Goal: Task Accomplishment & Management: Use online tool/utility

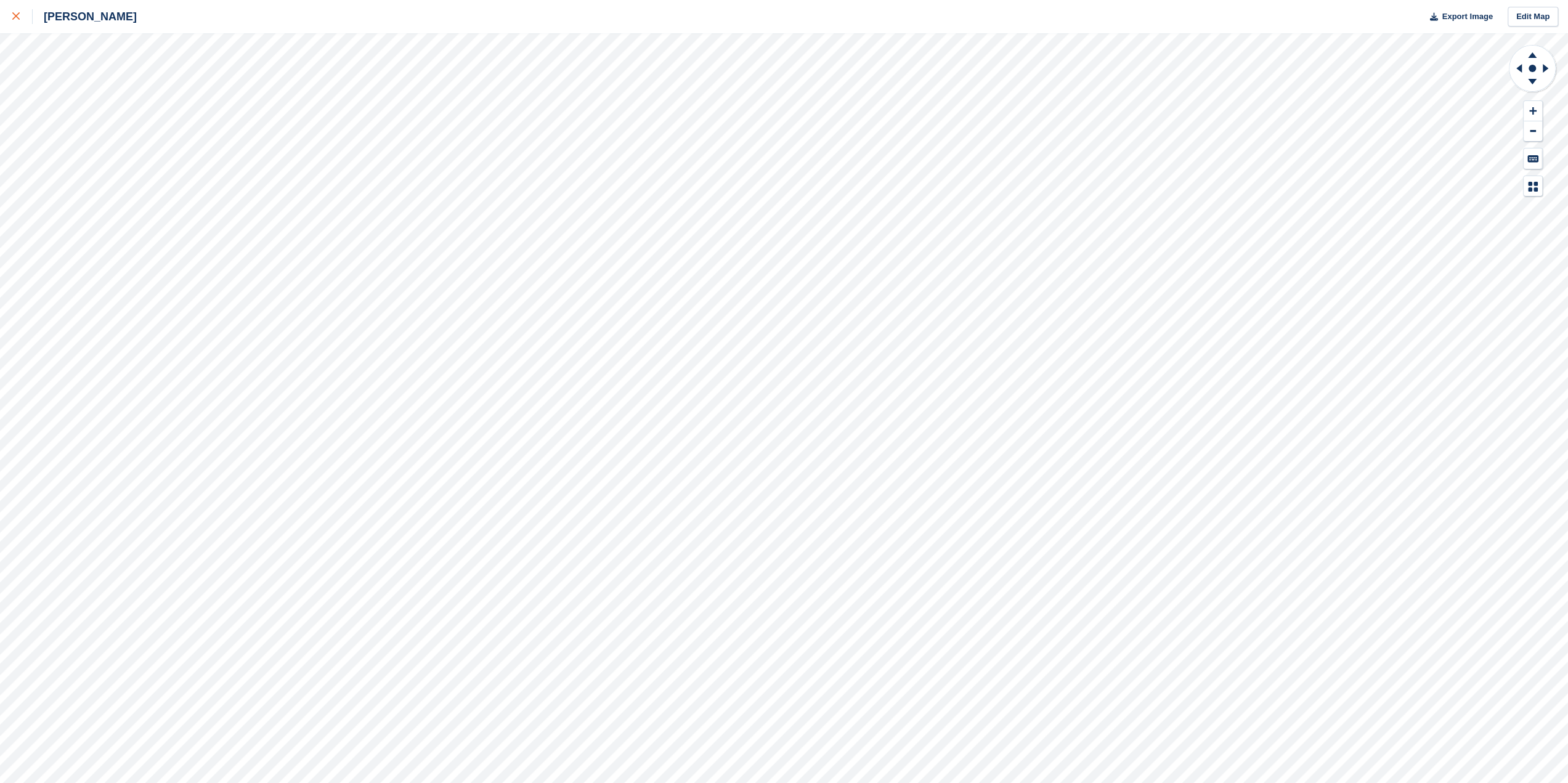
click at [23, 13] on div at bounding box center [22, 16] width 21 height 15
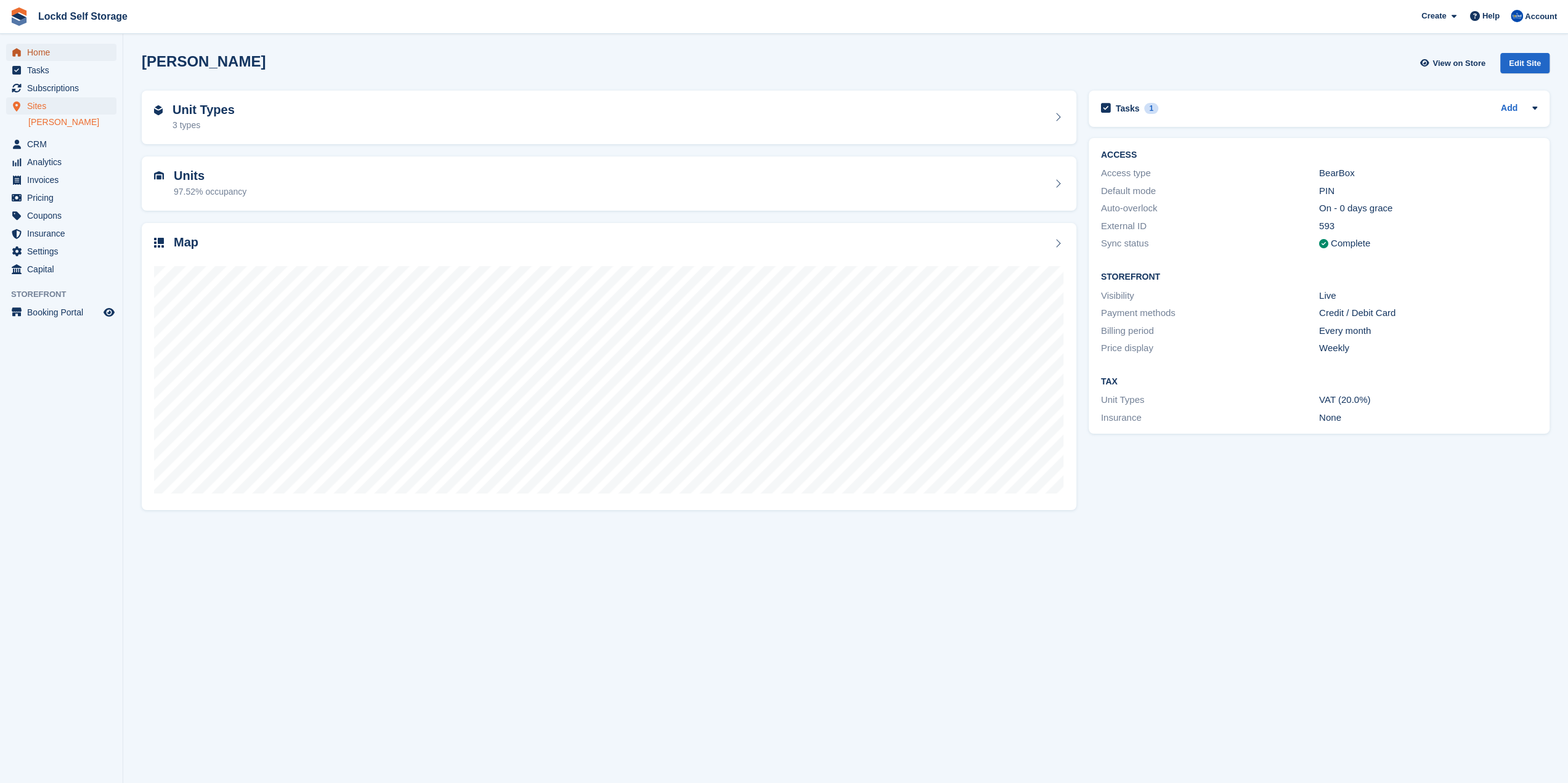
click at [47, 58] on span "Home" at bounding box center [65, 53] width 74 height 18
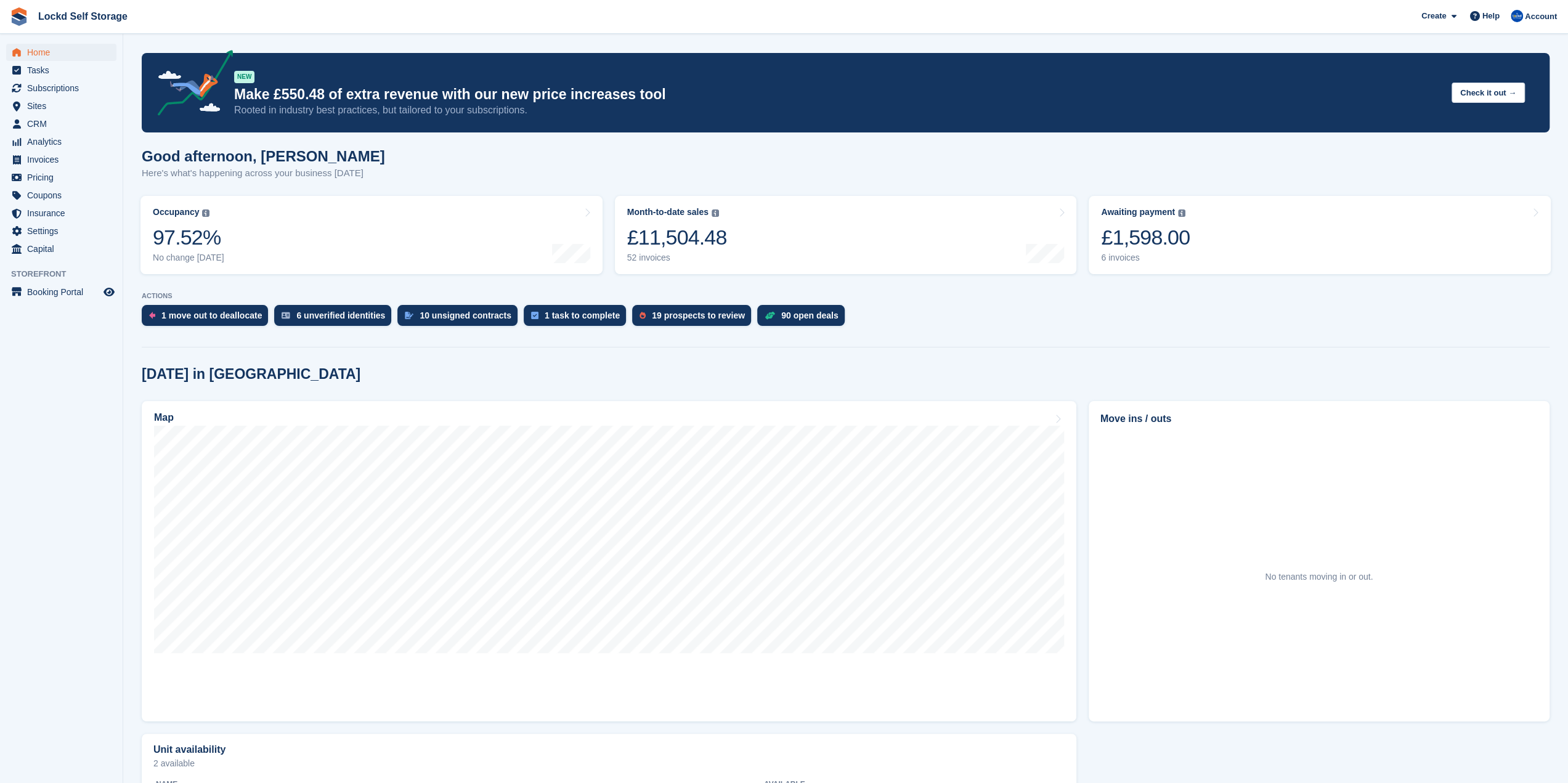
click at [614, 373] on div "Today in Horley" at bounding box center [846, 373] width 1408 height 17
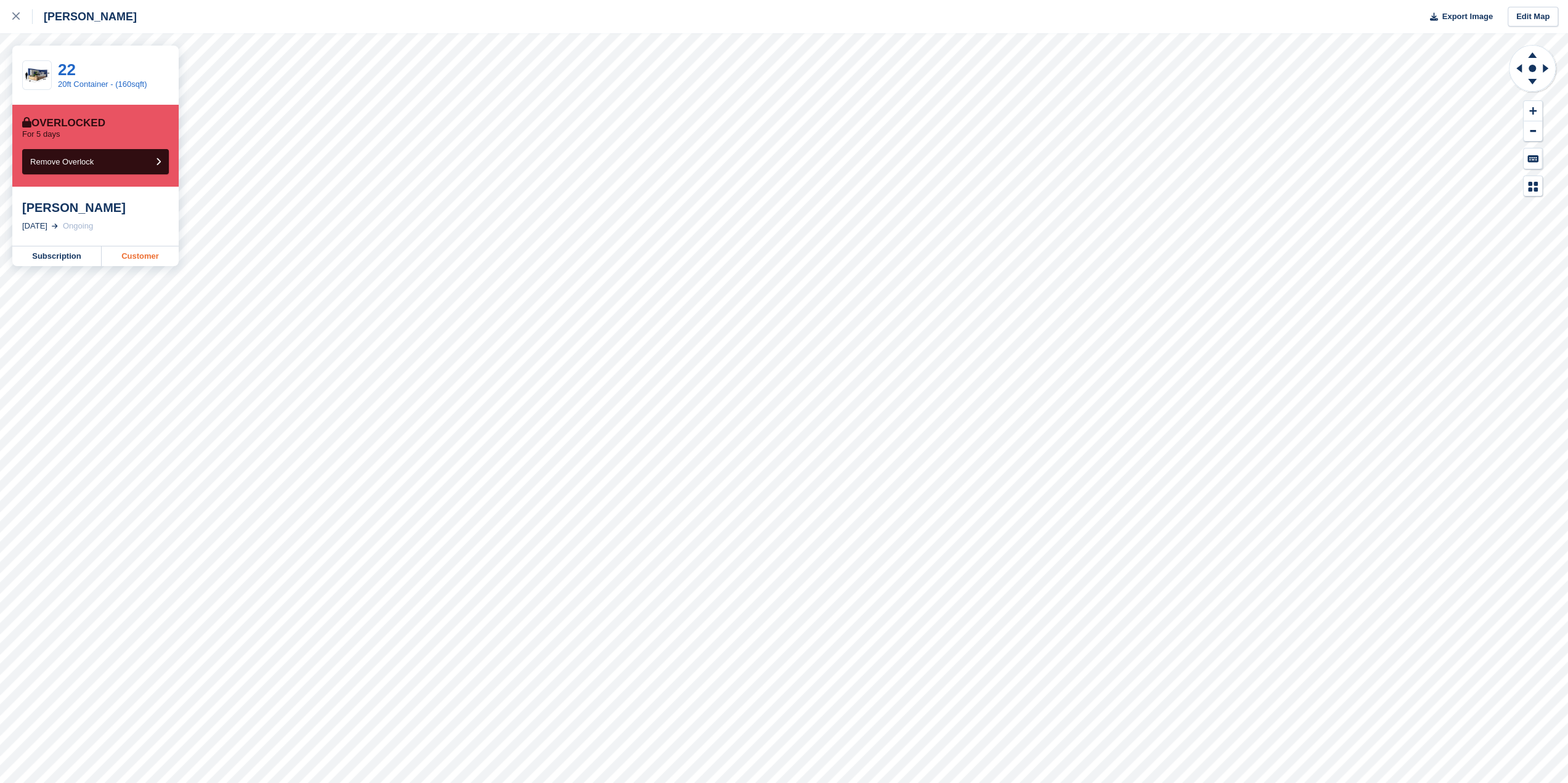
click at [139, 252] on link "Customer" at bounding box center [140, 256] width 77 height 20
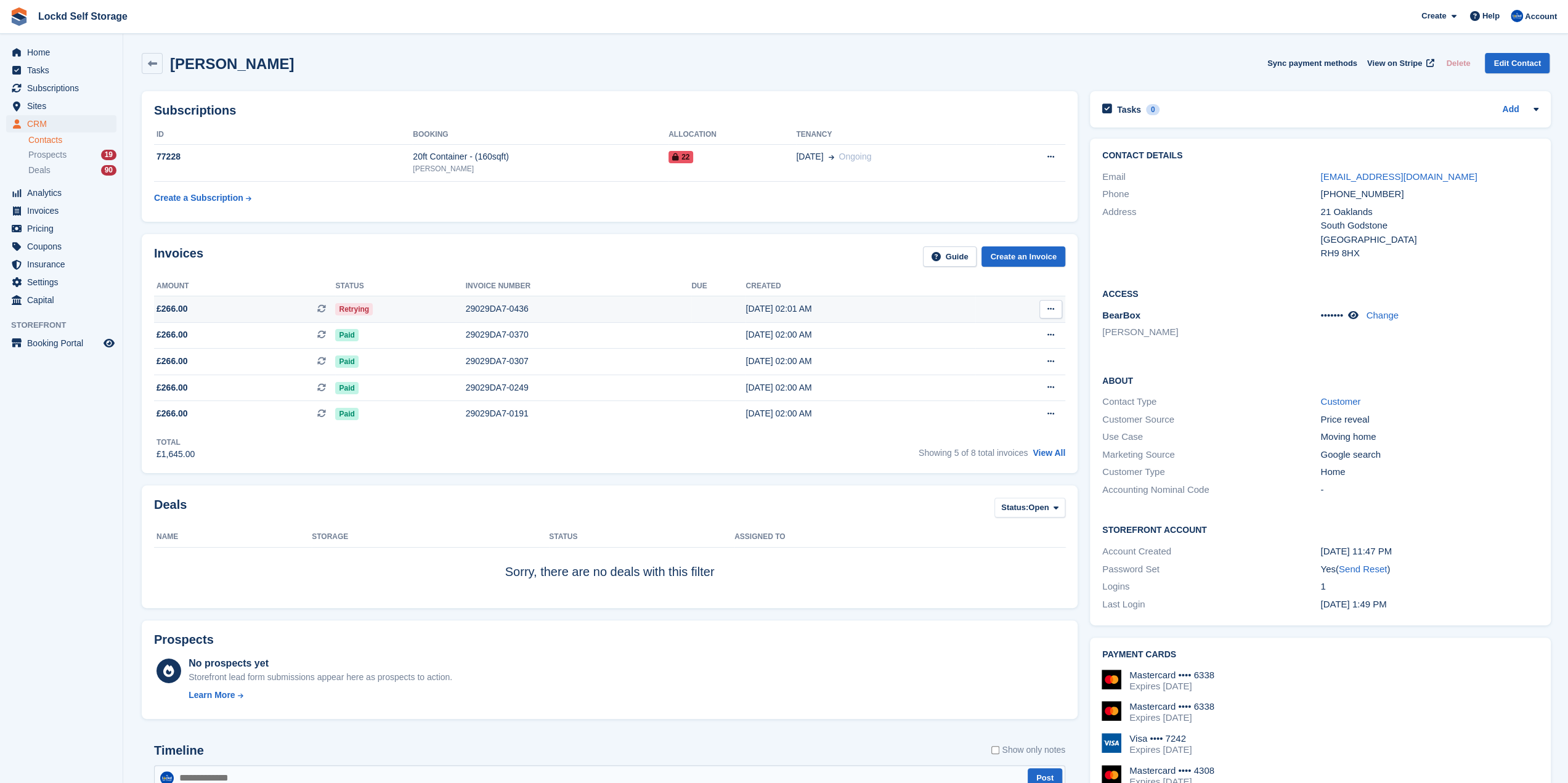
click at [259, 313] on span "£266.00 This is a recurring subscription invoice." at bounding box center [244, 308] width 181 height 13
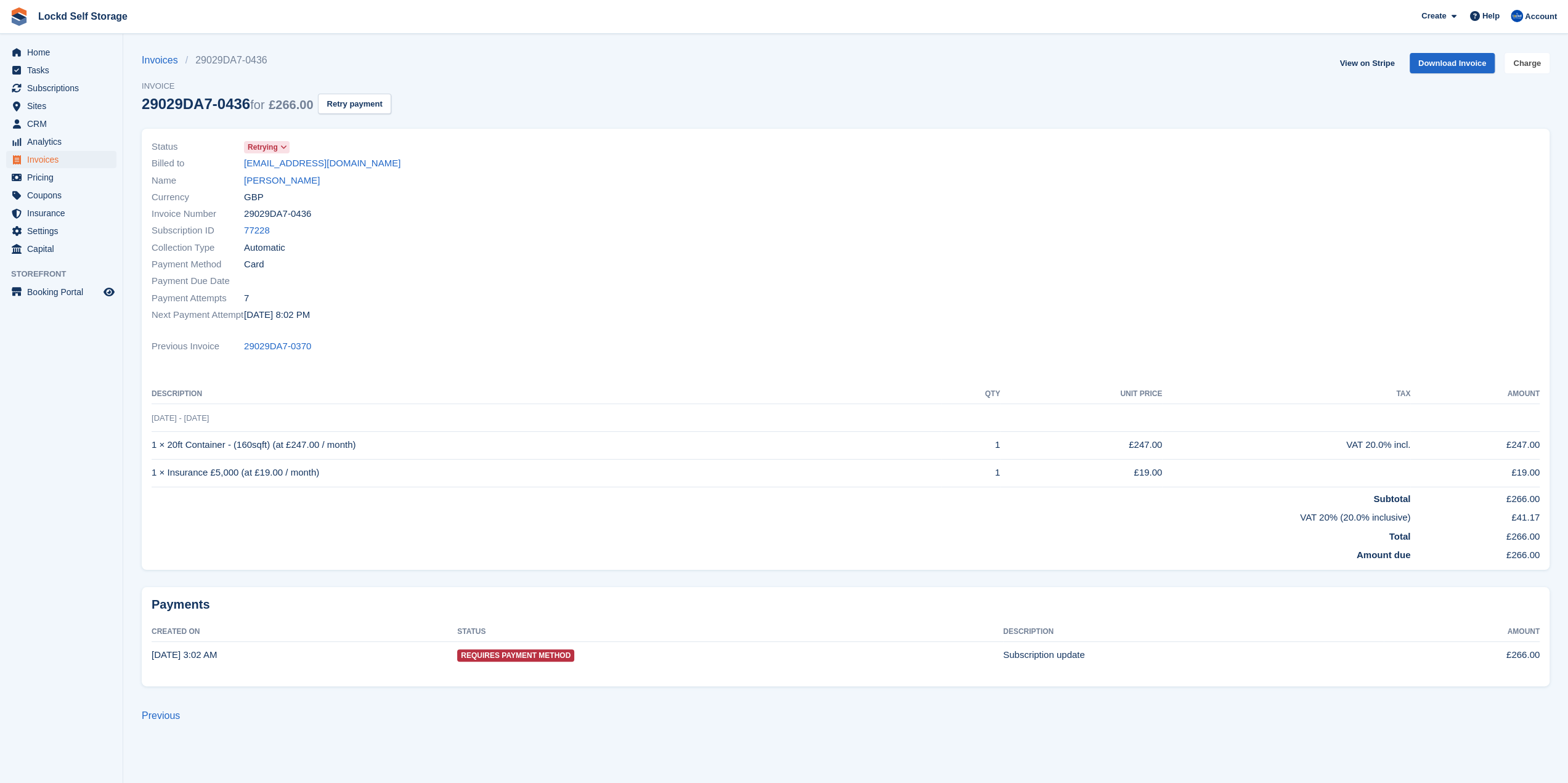
drag, startPoint x: 1531, startPoint y: 69, endPoint x: 1520, endPoint y: 73, distance: 11.7
click at [1531, 69] on link "Charge" at bounding box center [1527, 63] width 45 height 21
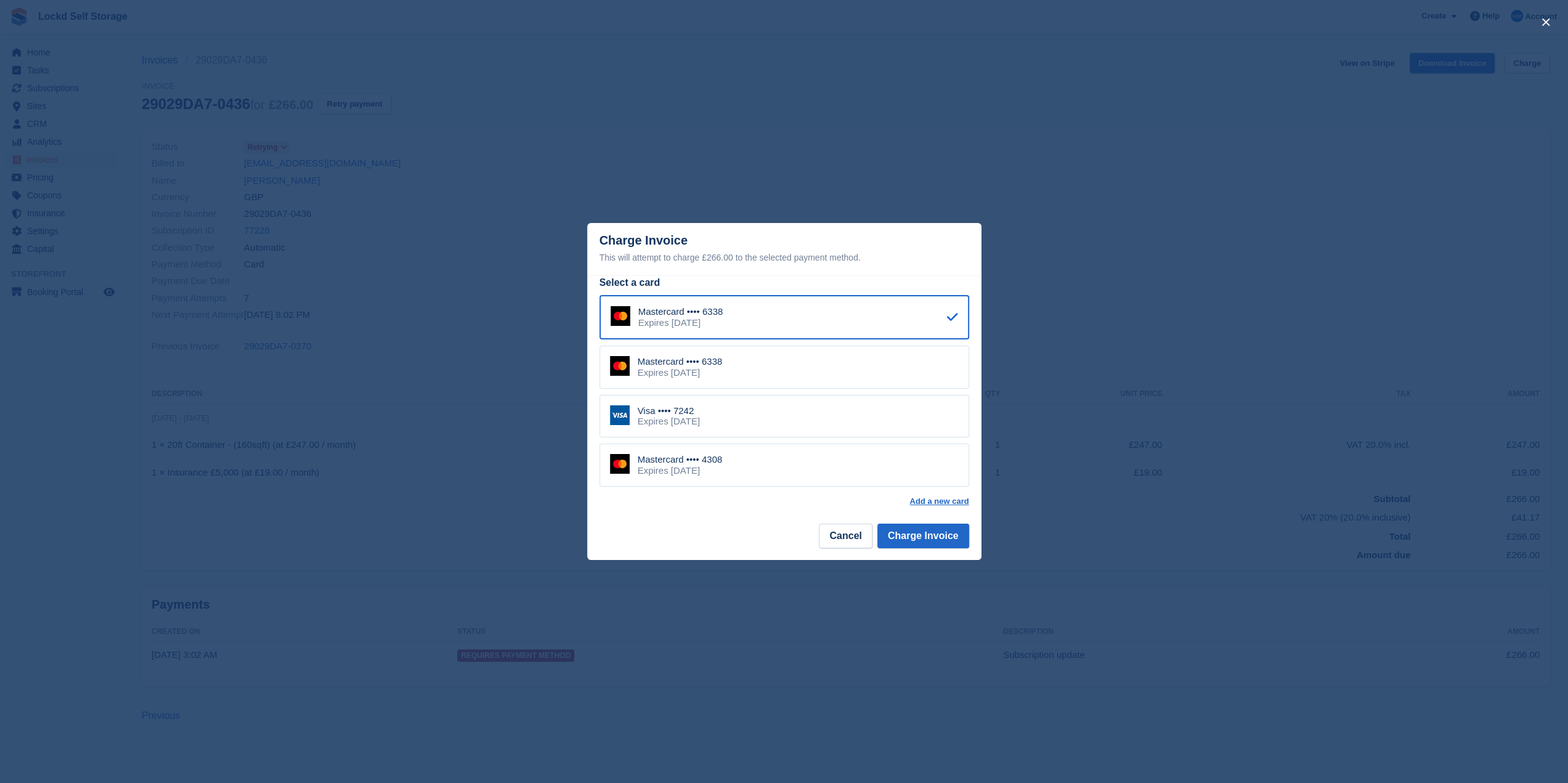
click at [763, 425] on div "Visa •••• 7242 Expires August 2029" at bounding box center [784, 416] width 370 height 43
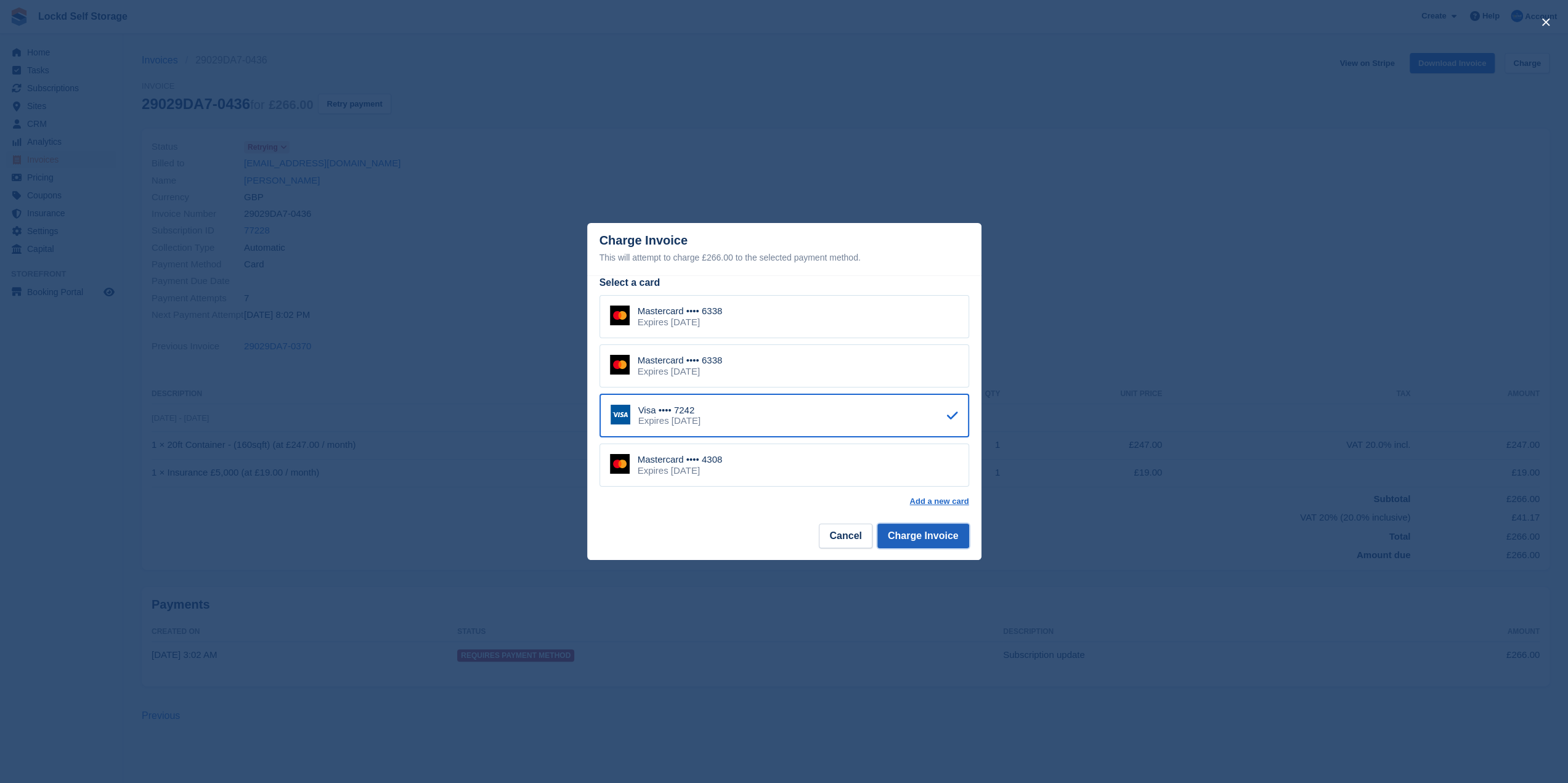
click at [918, 543] on button "Charge Invoice" at bounding box center [923, 536] width 92 height 24
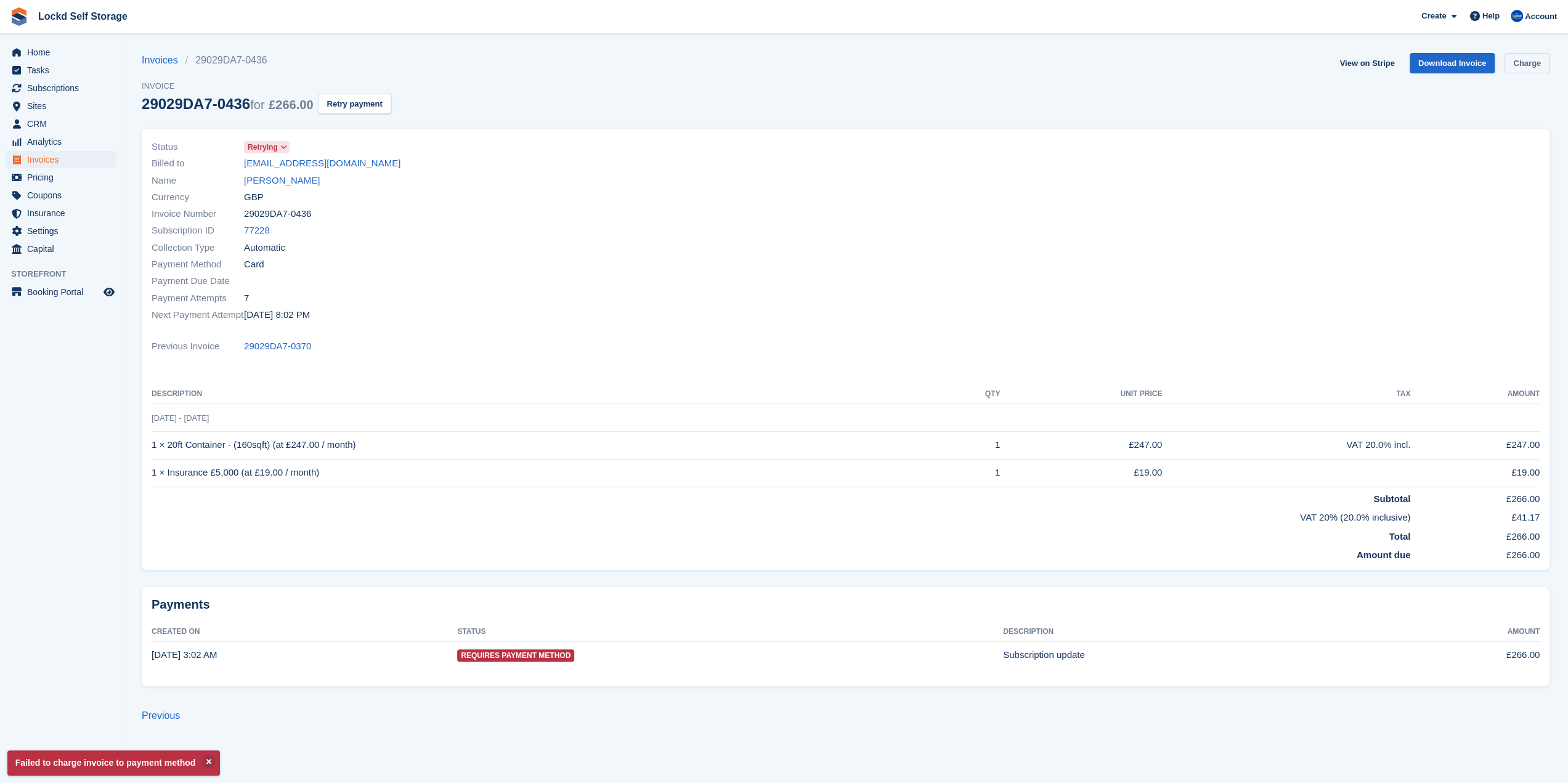
click at [1524, 59] on link "Charge" at bounding box center [1527, 63] width 45 height 21
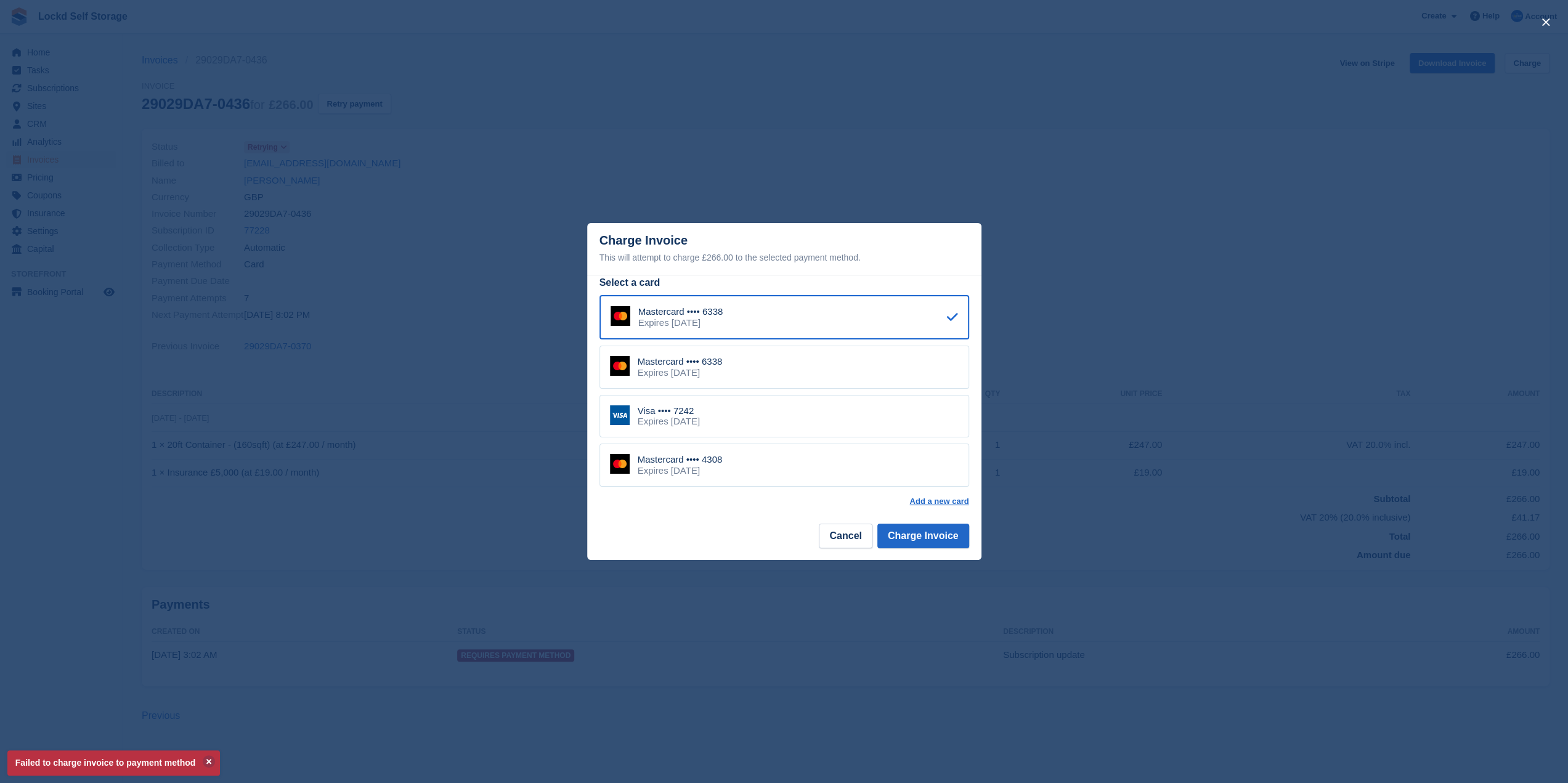
click at [726, 468] on div "Mastercard •••• 4308 Expires October 2028" at bounding box center [784, 465] width 370 height 43
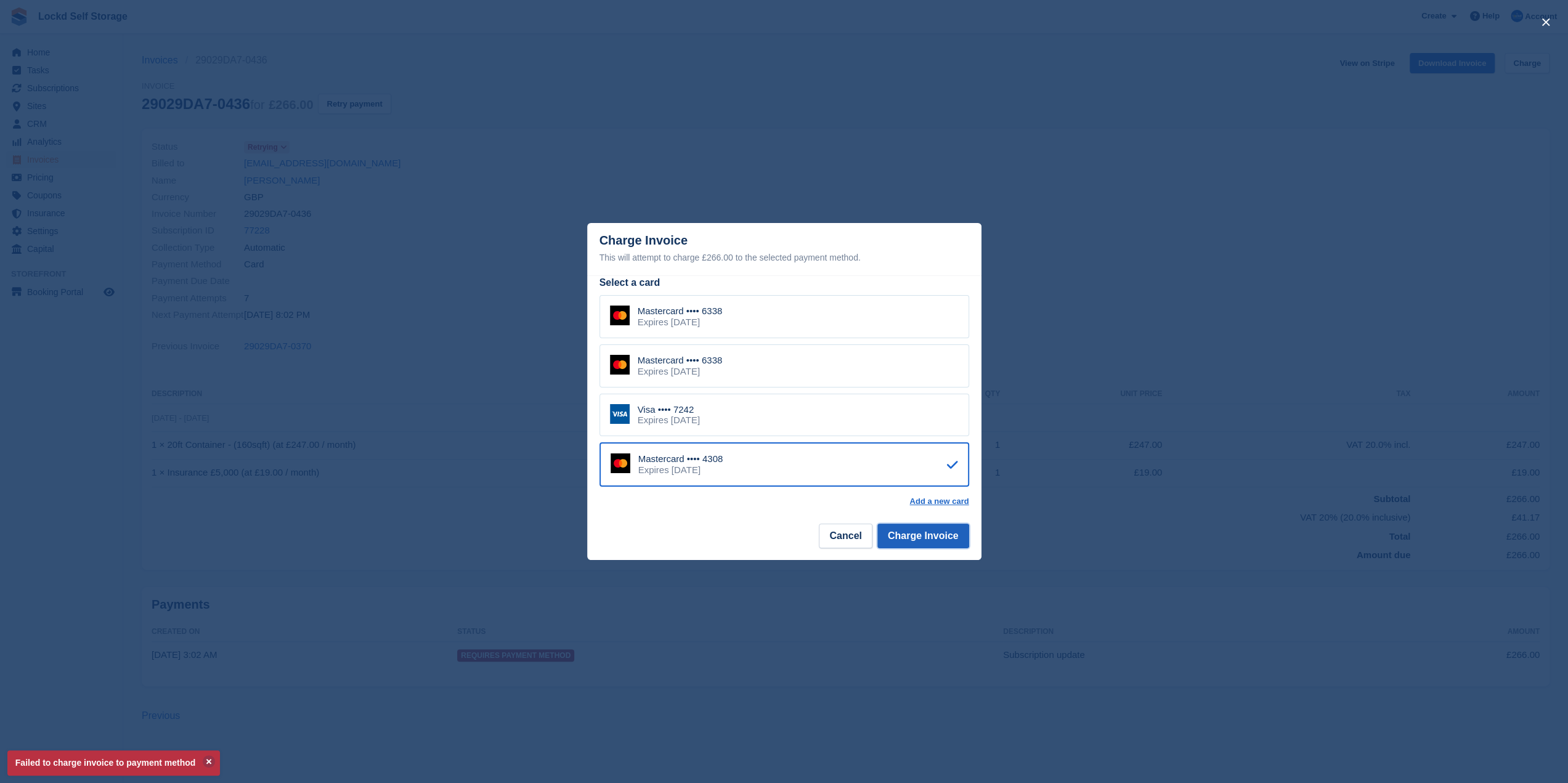
click at [950, 542] on button "Charge Invoice" at bounding box center [923, 536] width 92 height 24
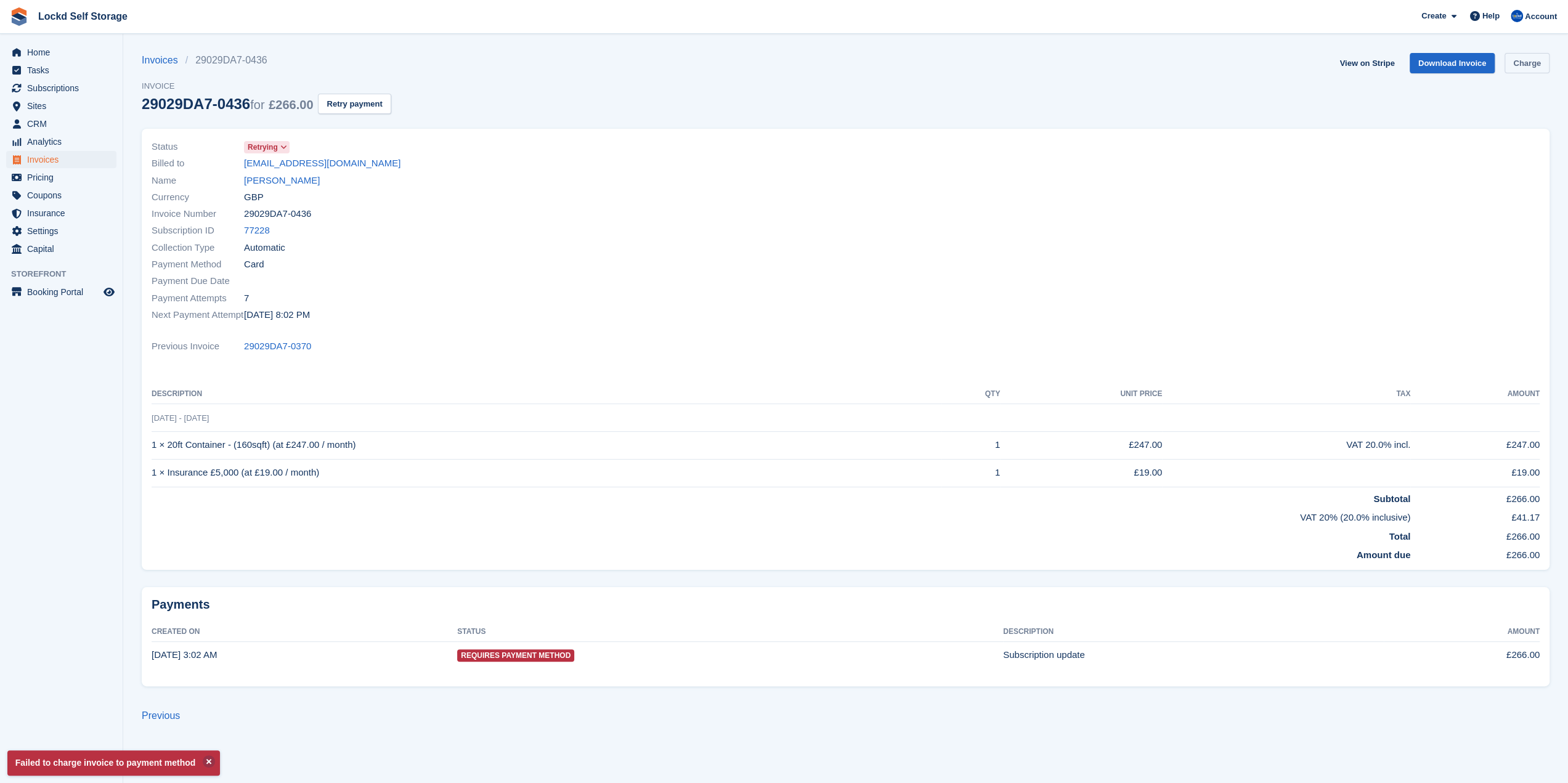
click at [1526, 53] on link "Charge" at bounding box center [1527, 63] width 45 height 21
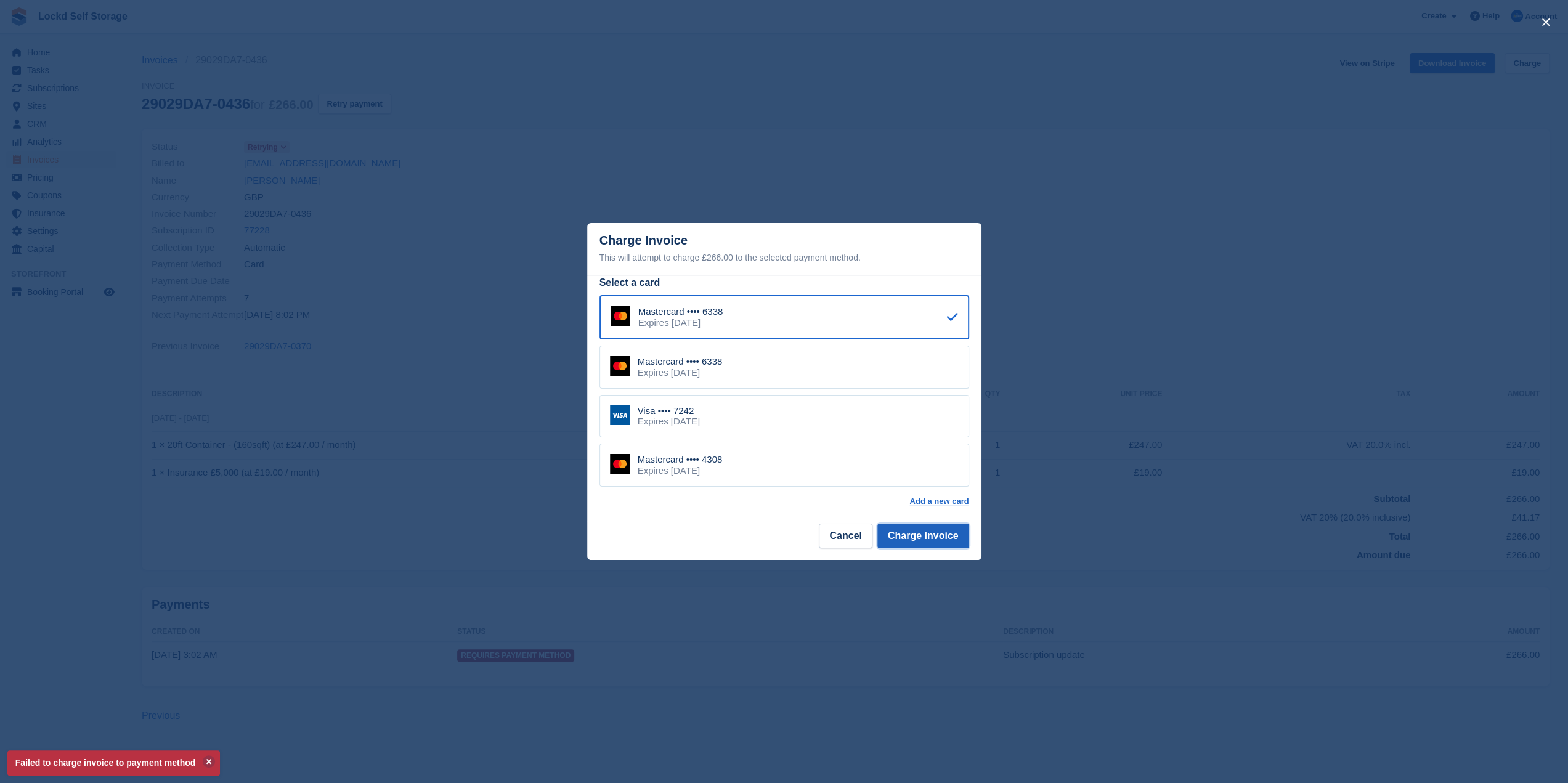
click at [921, 537] on button "Charge Invoice" at bounding box center [923, 536] width 92 height 24
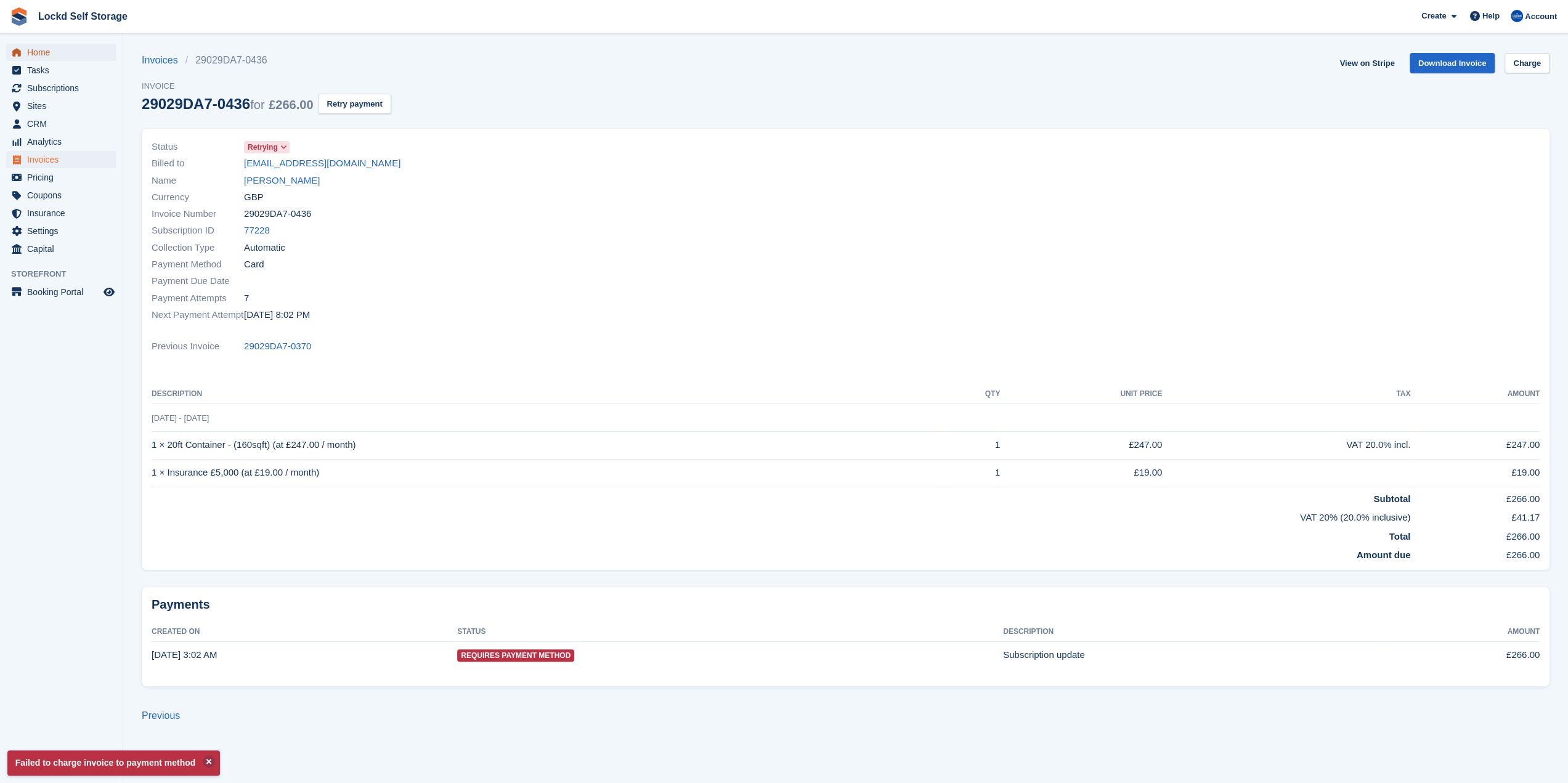
click at [27, 58] on span "Home" at bounding box center [65, 53] width 74 height 18
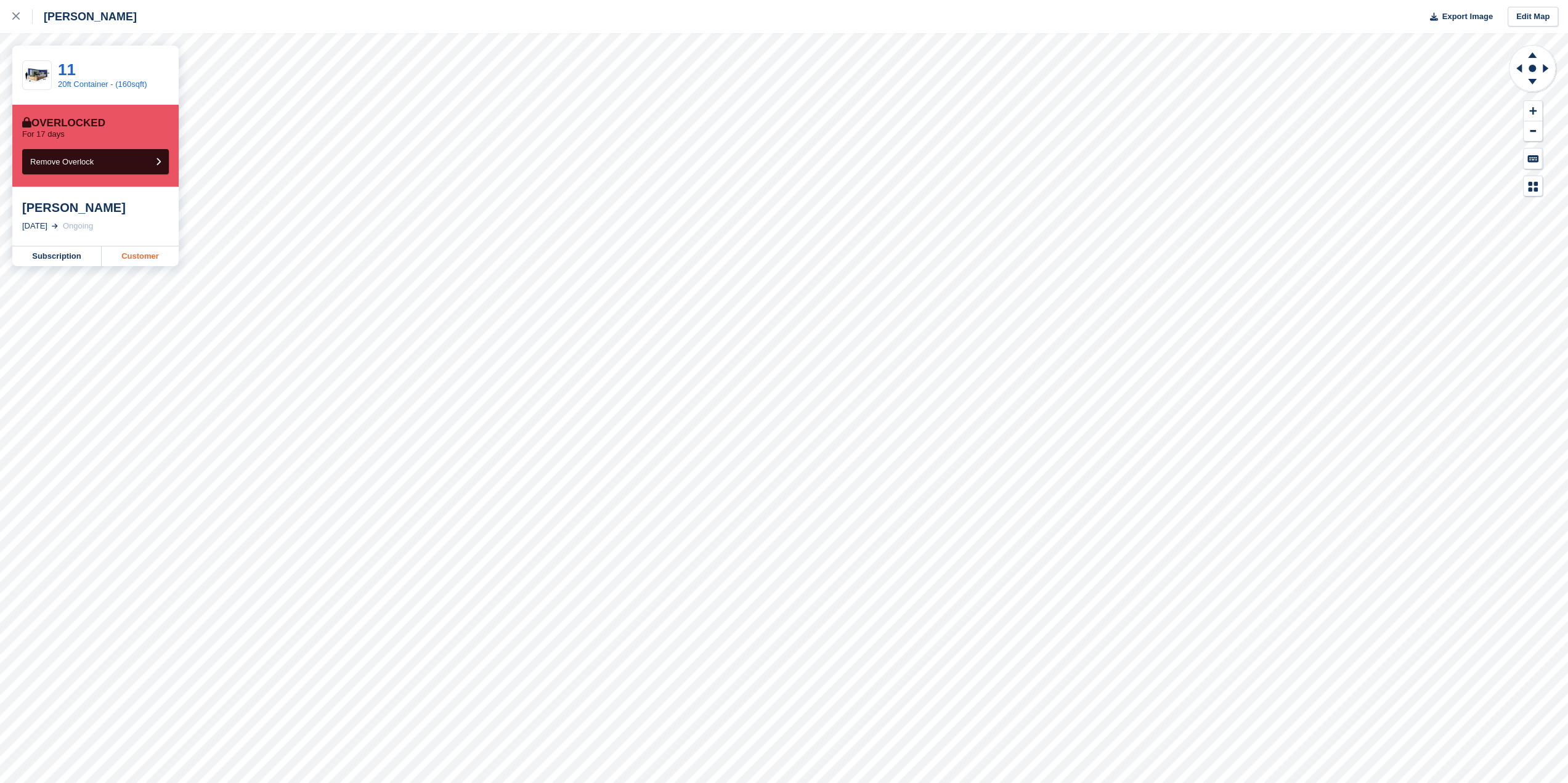
click at [147, 261] on link "Customer" at bounding box center [140, 256] width 77 height 20
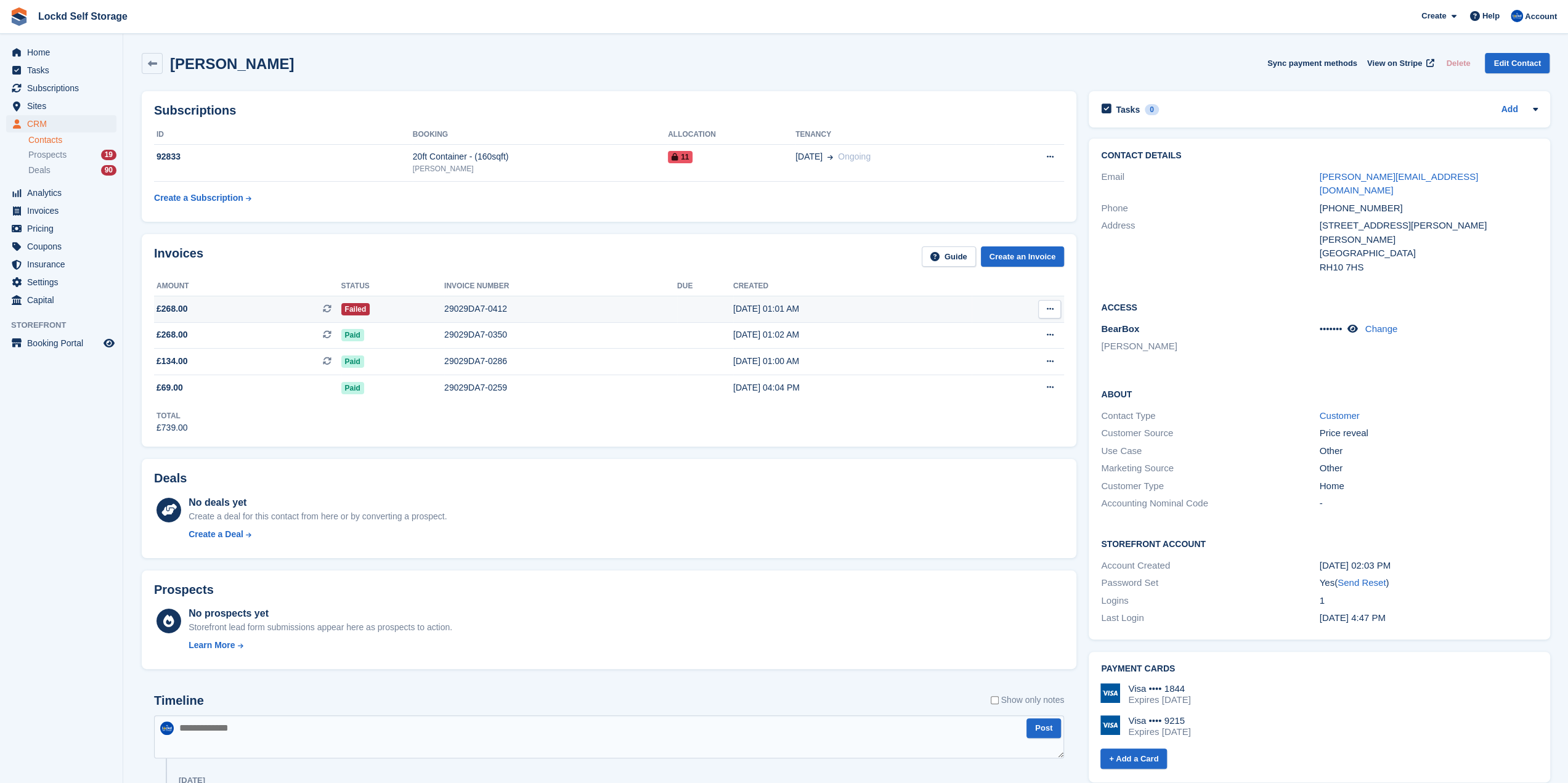
click at [420, 310] on div "Failed" at bounding box center [392, 308] width 103 height 13
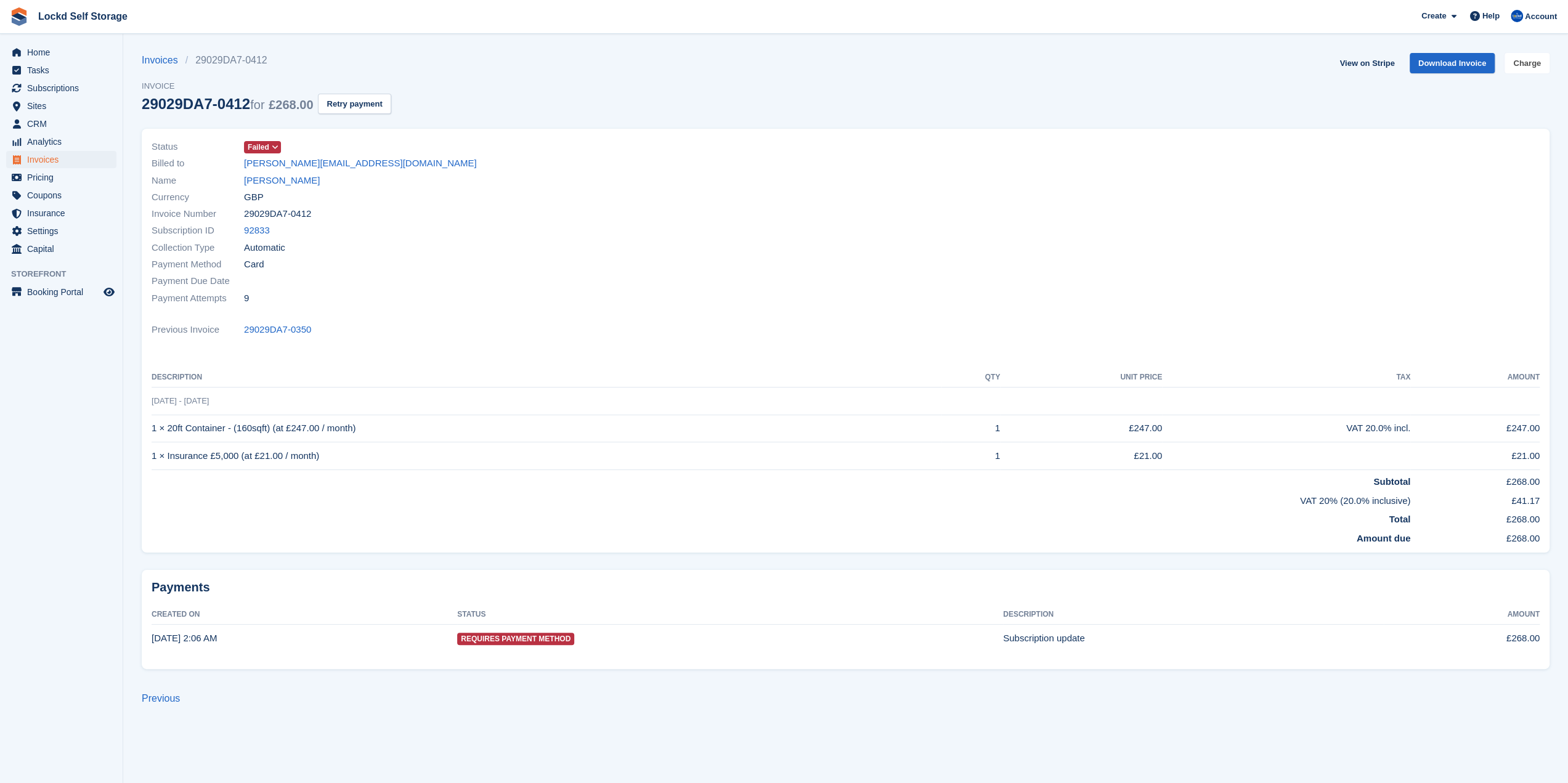
drag, startPoint x: 1522, startPoint y: 67, endPoint x: 1464, endPoint y: 84, distance: 60.4
click at [1522, 67] on link "Charge" at bounding box center [1527, 63] width 45 height 21
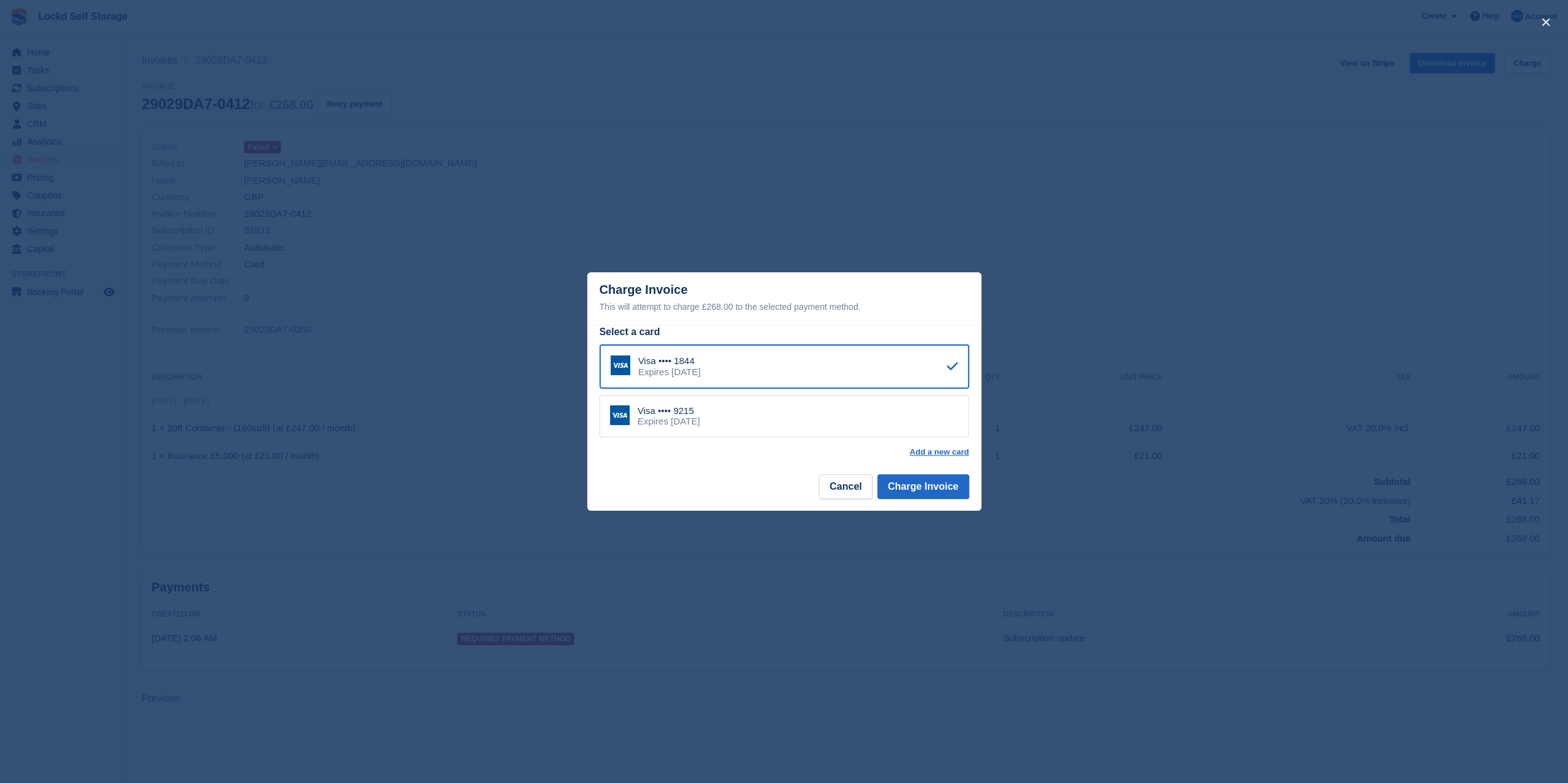
click at [796, 419] on div "Visa •••• 9215 Expires [DATE]" at bounding box center [784, 416] width 370 height 43
click at [916, 481] on button "Charge Invoice" at bounding box center [923, 486] width 92 height 24
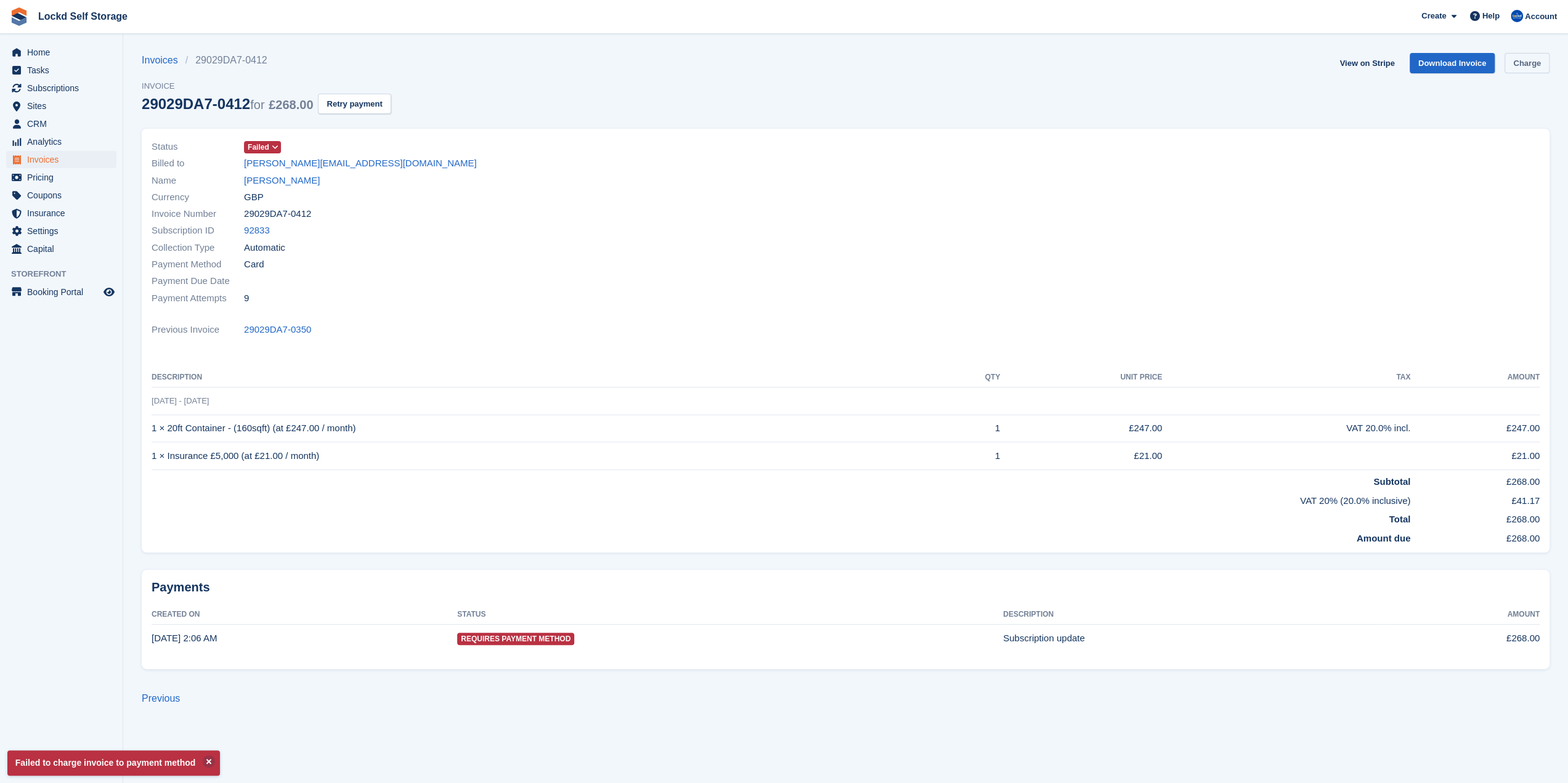
click at [1531, 59] on link "Charge" at bounding box center [1527, 63] width 45 height 21
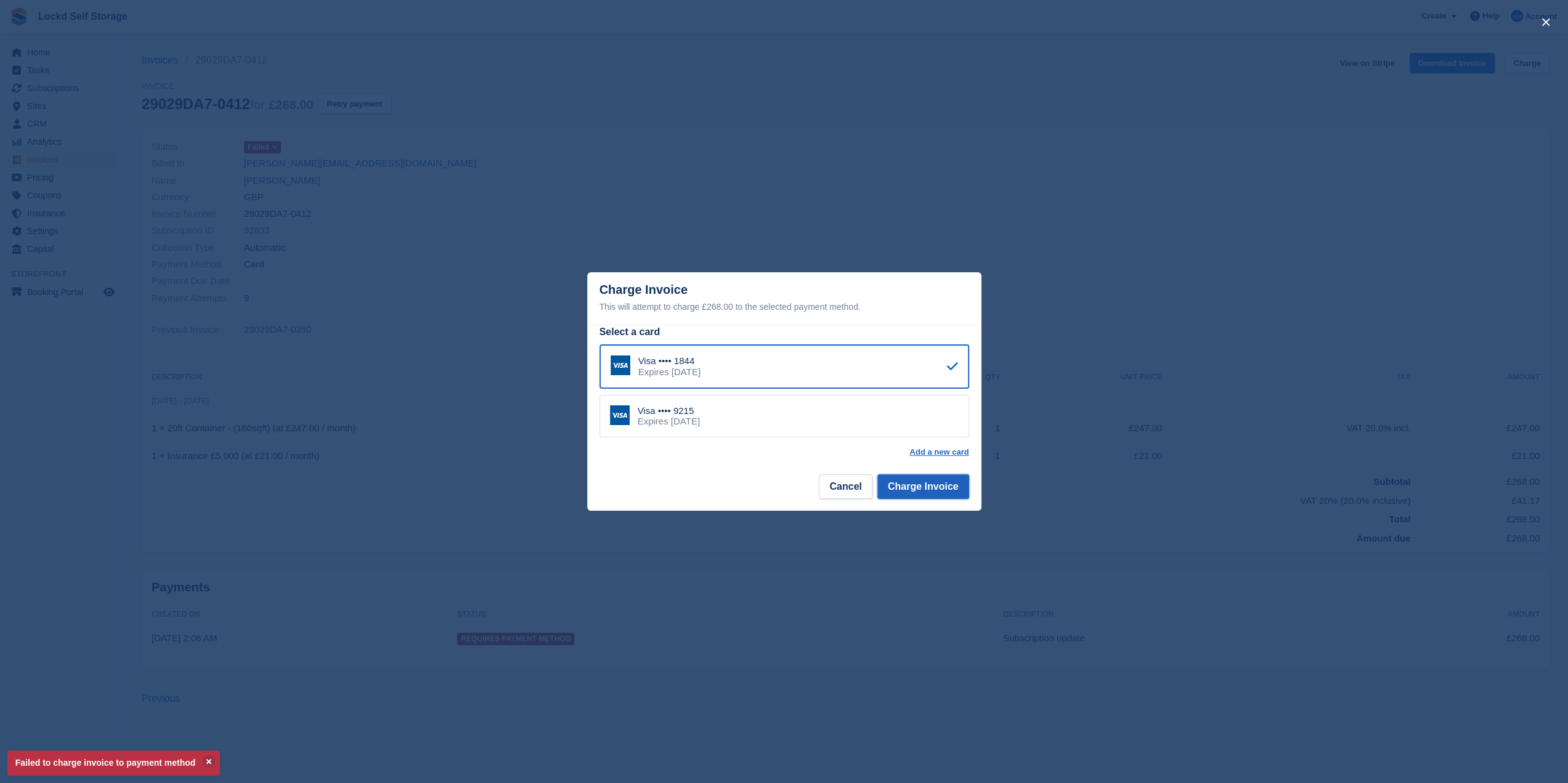
click at [935, 486] on button "Charge Invoice" at bounding box center [923, 486] width 92 height 24
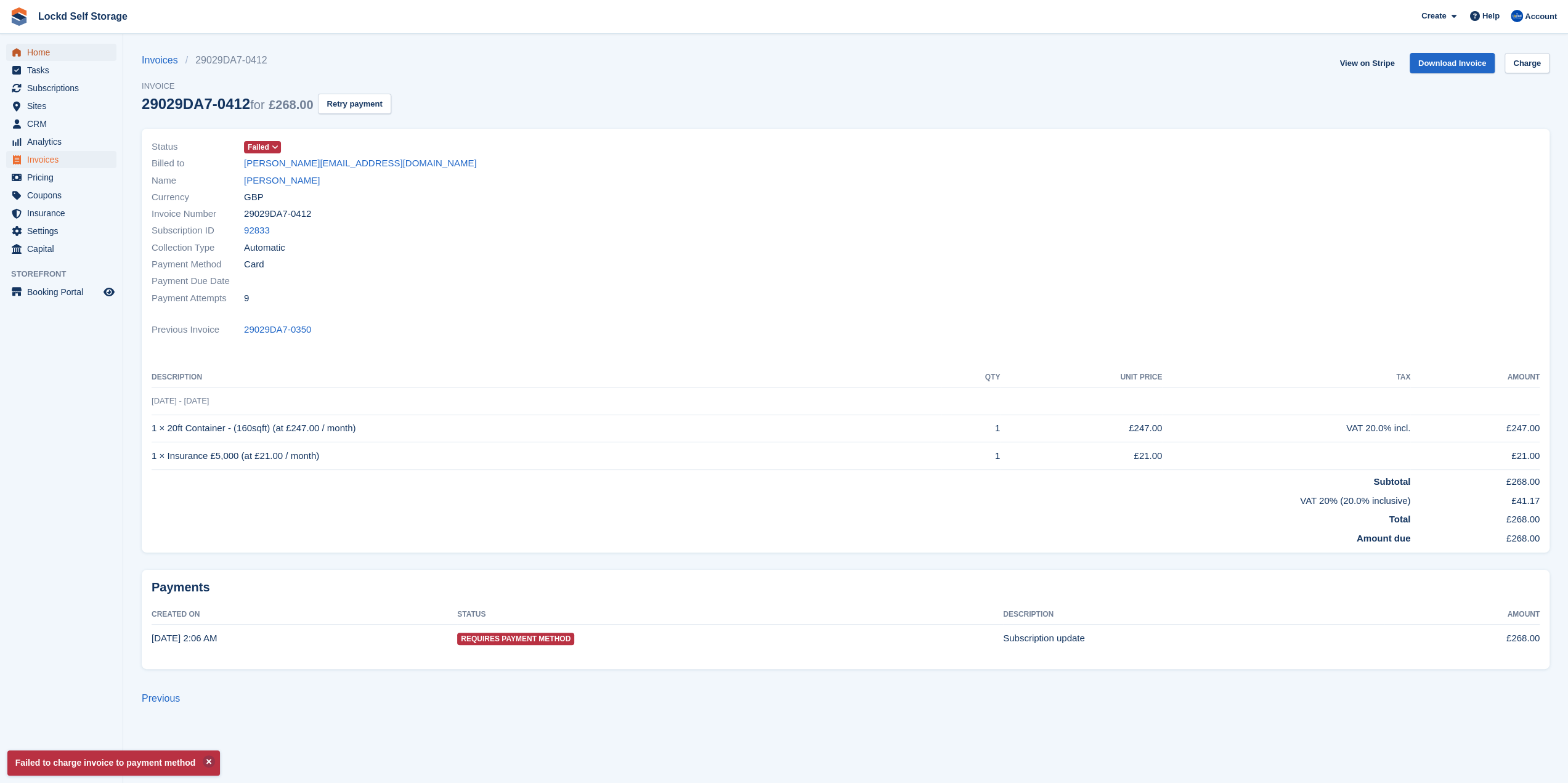
click at [31, 51] on span "Home" at bounding box center [65, 53] width 74 height 18
